Goal: Information Seeking & Learning: Learn about a topic

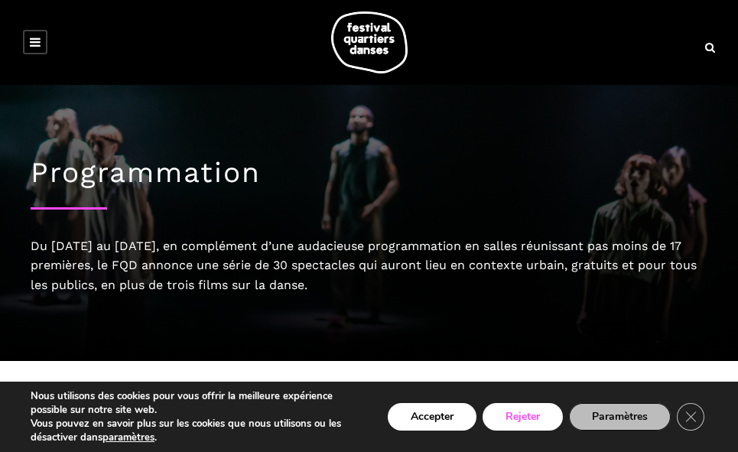
click at [520, 415] on button "Rejeter" at bounding box center [523, 417] width 80 height 28
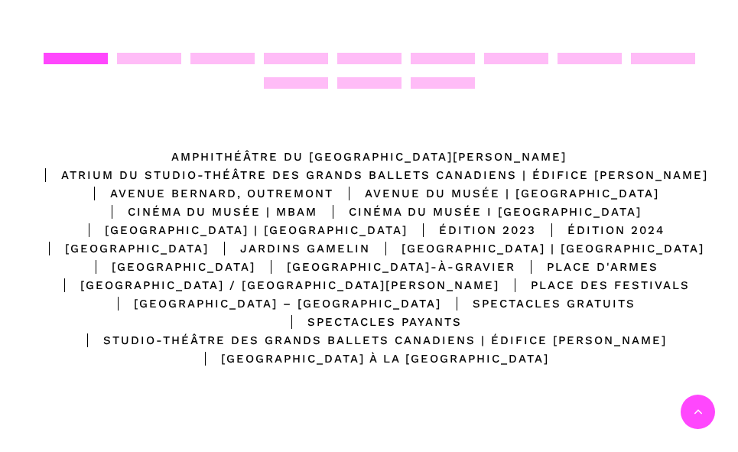
scroll to position [332, 0]
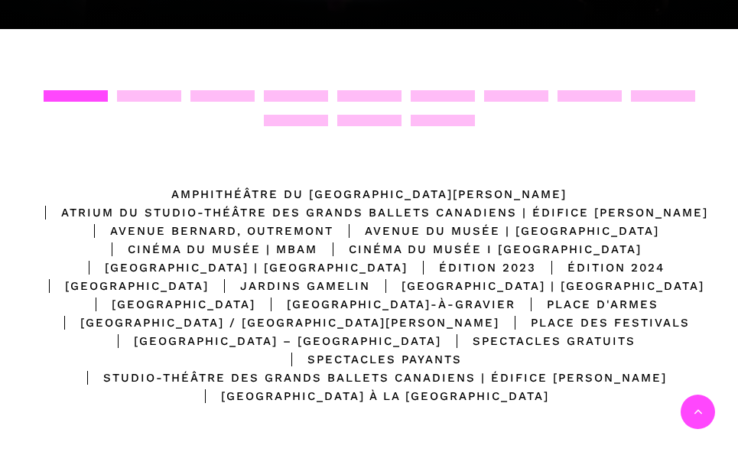
click at [354, 190] on div "Amphithéâtre du [GEOGRAPHIC_DATA][PERSON_NAME]" at bounding box center [368, 194] width 395 height 18
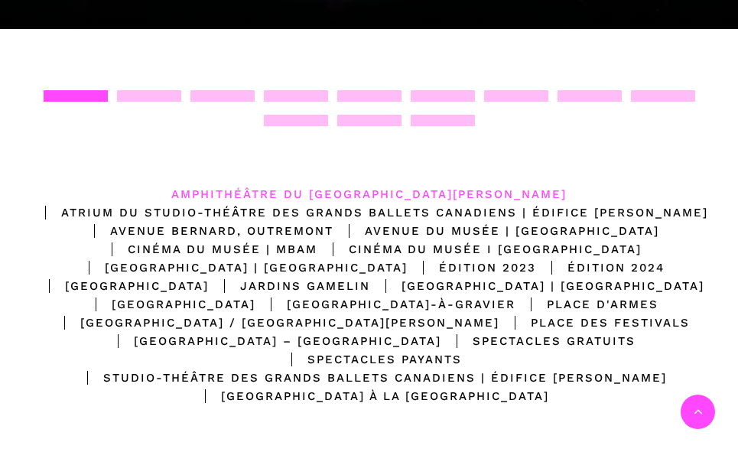
click at [354, 190] on div "Amphithéâtre du [GEOGRAPHIC_DATA][PERSON_NAME]" at bounding box center [368, 194] width 395 height 18
click at [255, 189] on div "Amphithéâtre du [GEOGRAPHIC_DATA][PERSON_NAME]" at bounding box center [368, 194] width 395 height 18
click at [84, 92] on div at bounding box center [76, 95] width 64 height 11
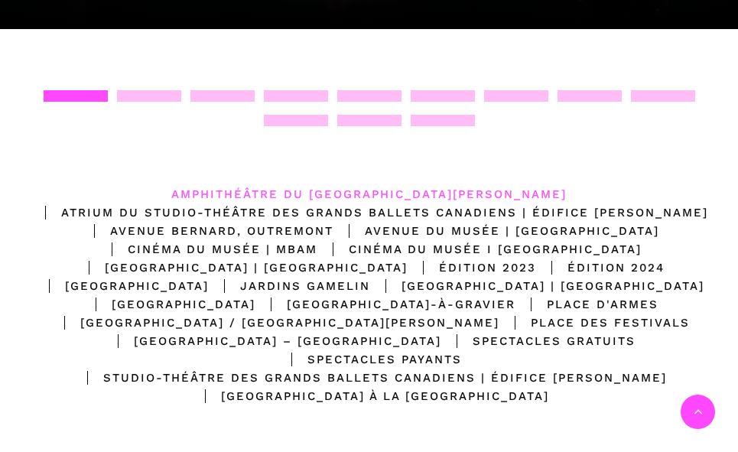
click at [84, 92] on div at bounding box center [76, 95] width 64 height 11
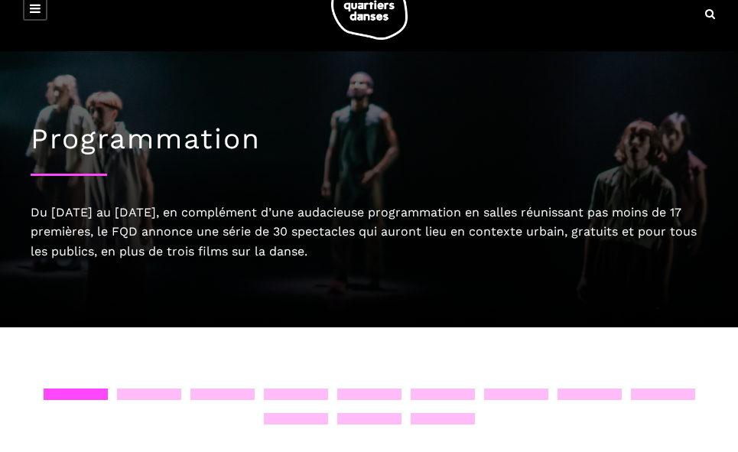
scroll to position [0, 0]
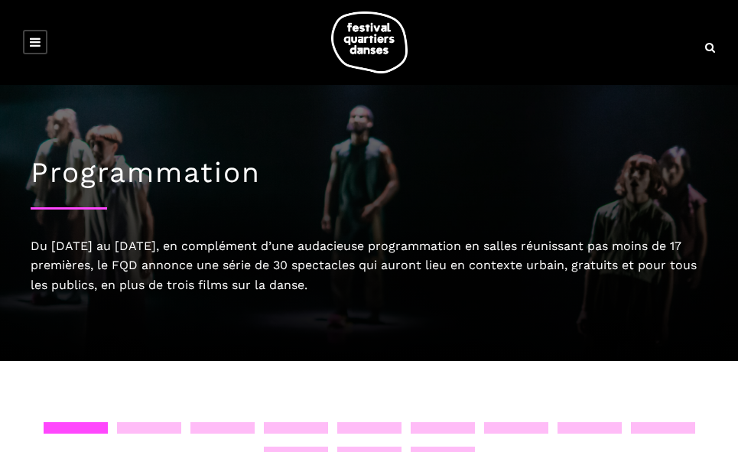
click at [36, 42] on icon at bounding box center [35, 42] width 11 height 12
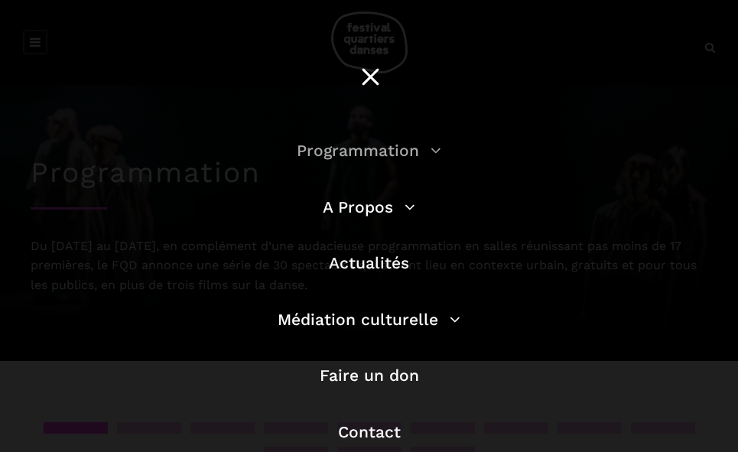
click at [377, 151] on link "Programmation" at bounding box center [369, 150] width 145 height 19
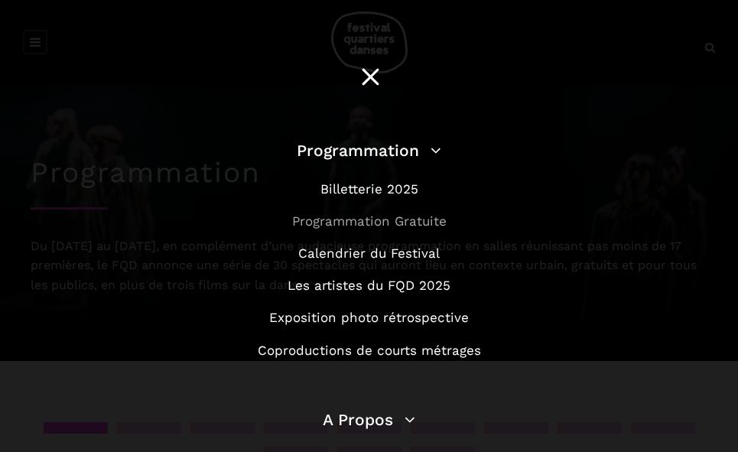
click at [367, 219] on link "Programmation Gratuite" at bounding box center [369, 220] width 155 height 15
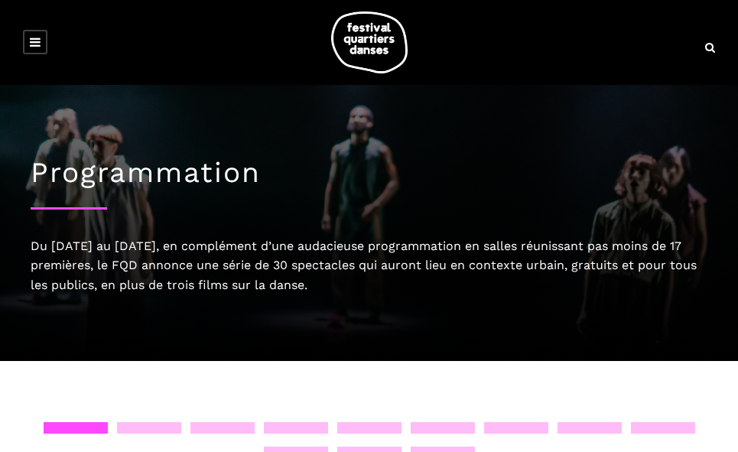
click at [34, 41] on icon at bounding box center [35, 42] width 11 height 12
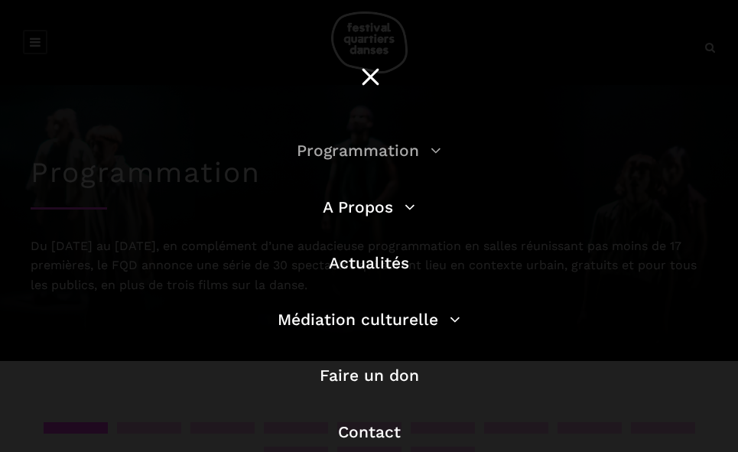
click at [408, 145] on link "Programmation" at bounding box center [369, 150] width 145 height 19
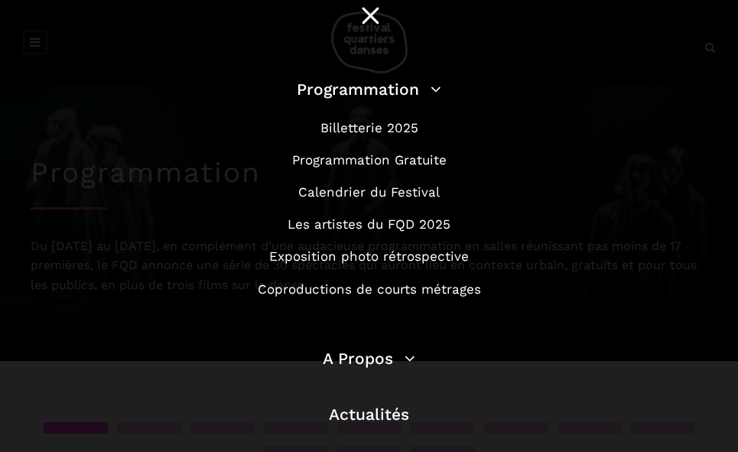
scroll to position [92, 0]
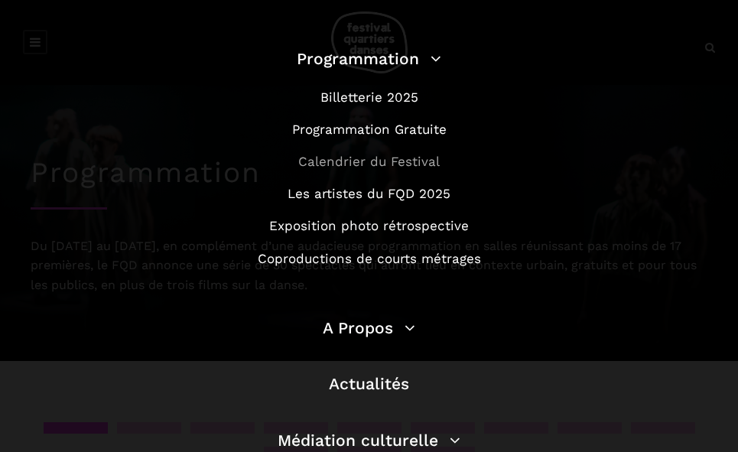
click at [366, 161] on link "Calendrier du Festival" at bounding box center [369, 161] width 142 height 15
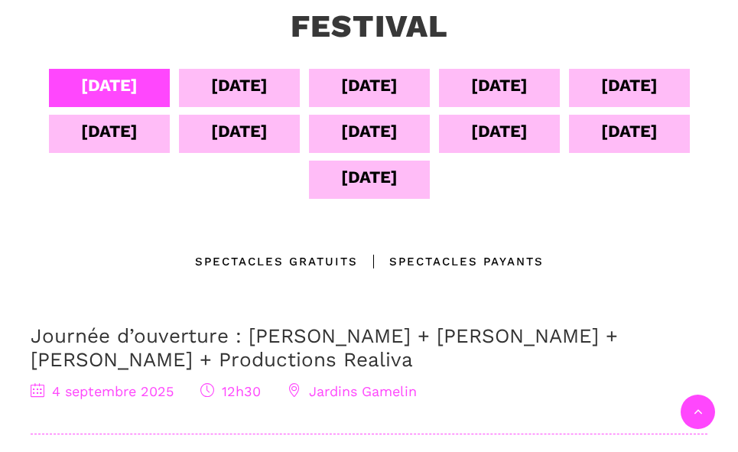
scroll to position [367, 0]
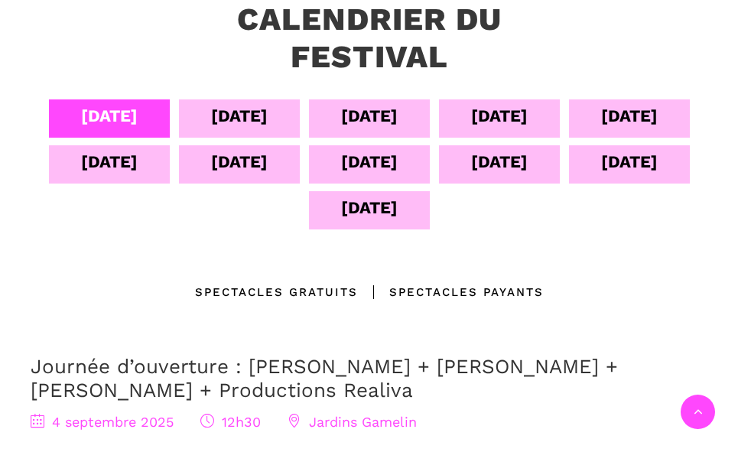
click at [304, 291] on div "Spectacles gratuits" at bounding box center [276, 292] width 163 height 18
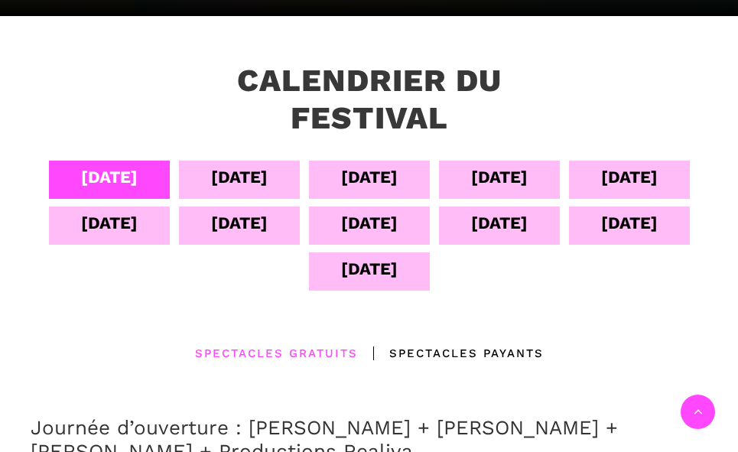
scroll to position [275, 0]
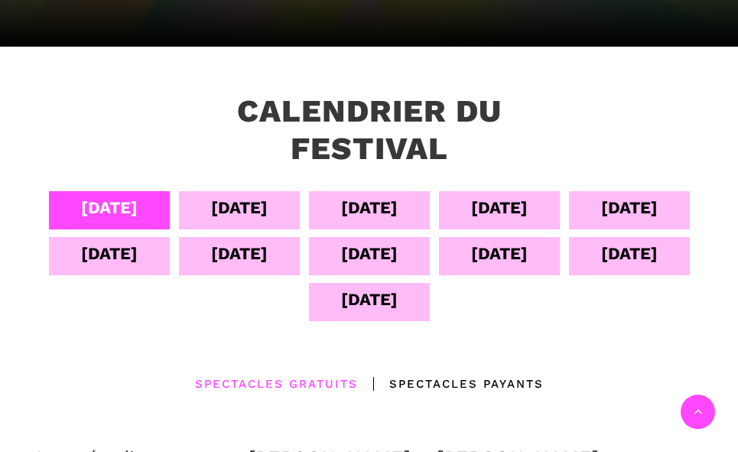
click at [601, 267] on div "13 sept" at bounding box center [629, 253] width 57 height 27
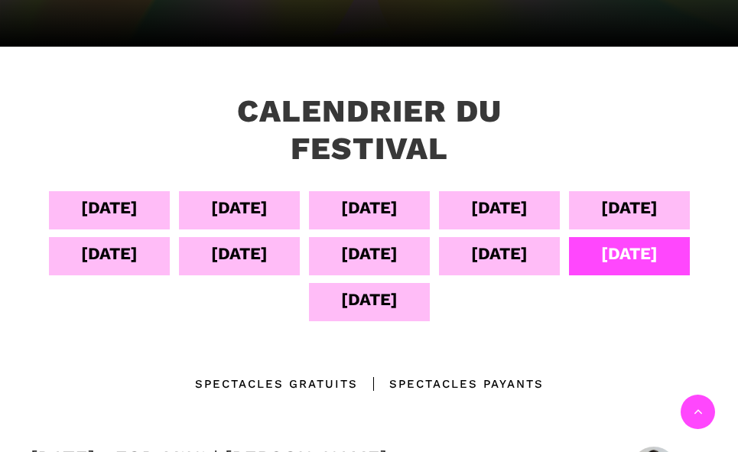
click at [601, 267] on div "13 sept" at bounding box center [629, 253] width 57 height 27
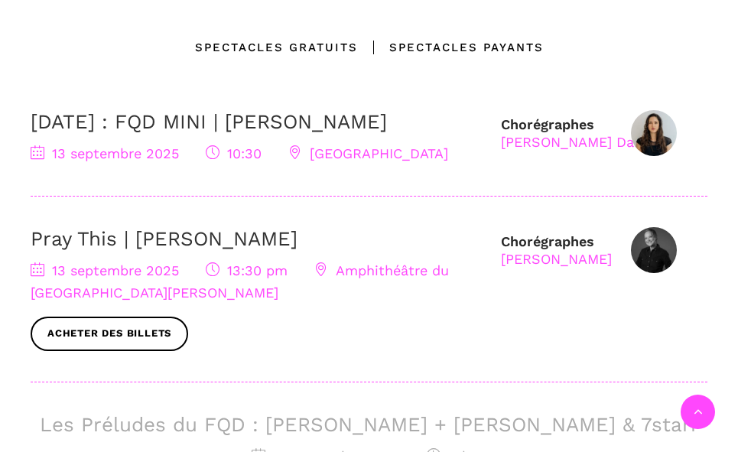
scroll to position [581, 0]
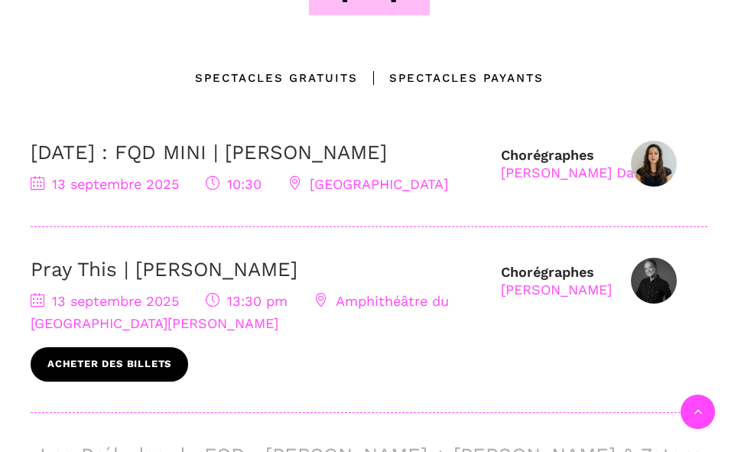
click at [97, 382] on link "Acheter des billets" at bounding box center [110, 364] width 158 height 34
